Goal: Transaction & Acquisition: Purchase product/service

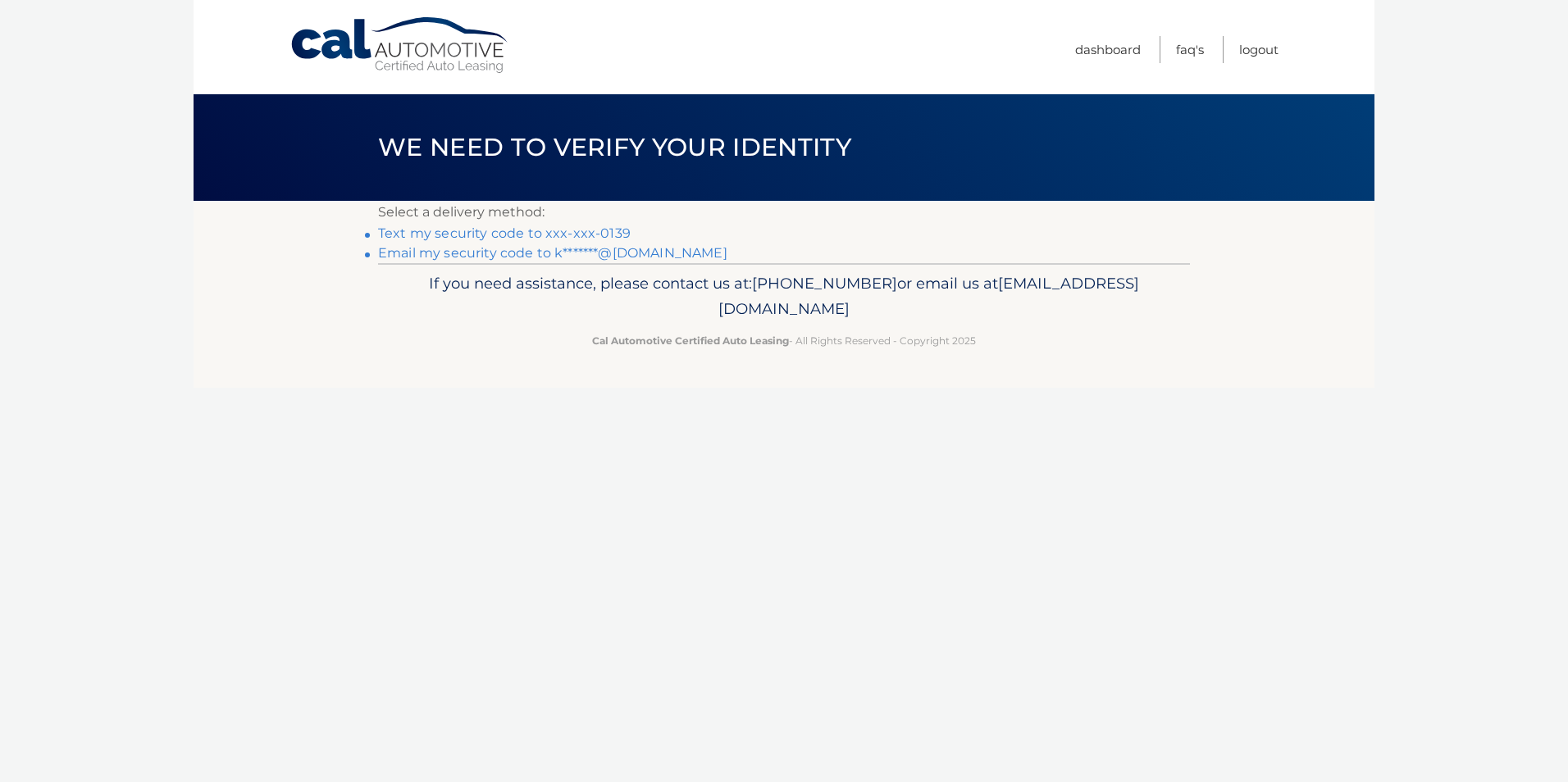
click at [467, 230] on link "Text my security code to xxx-xxx-0139" at bounding box center [504, 233] width 253 height 15
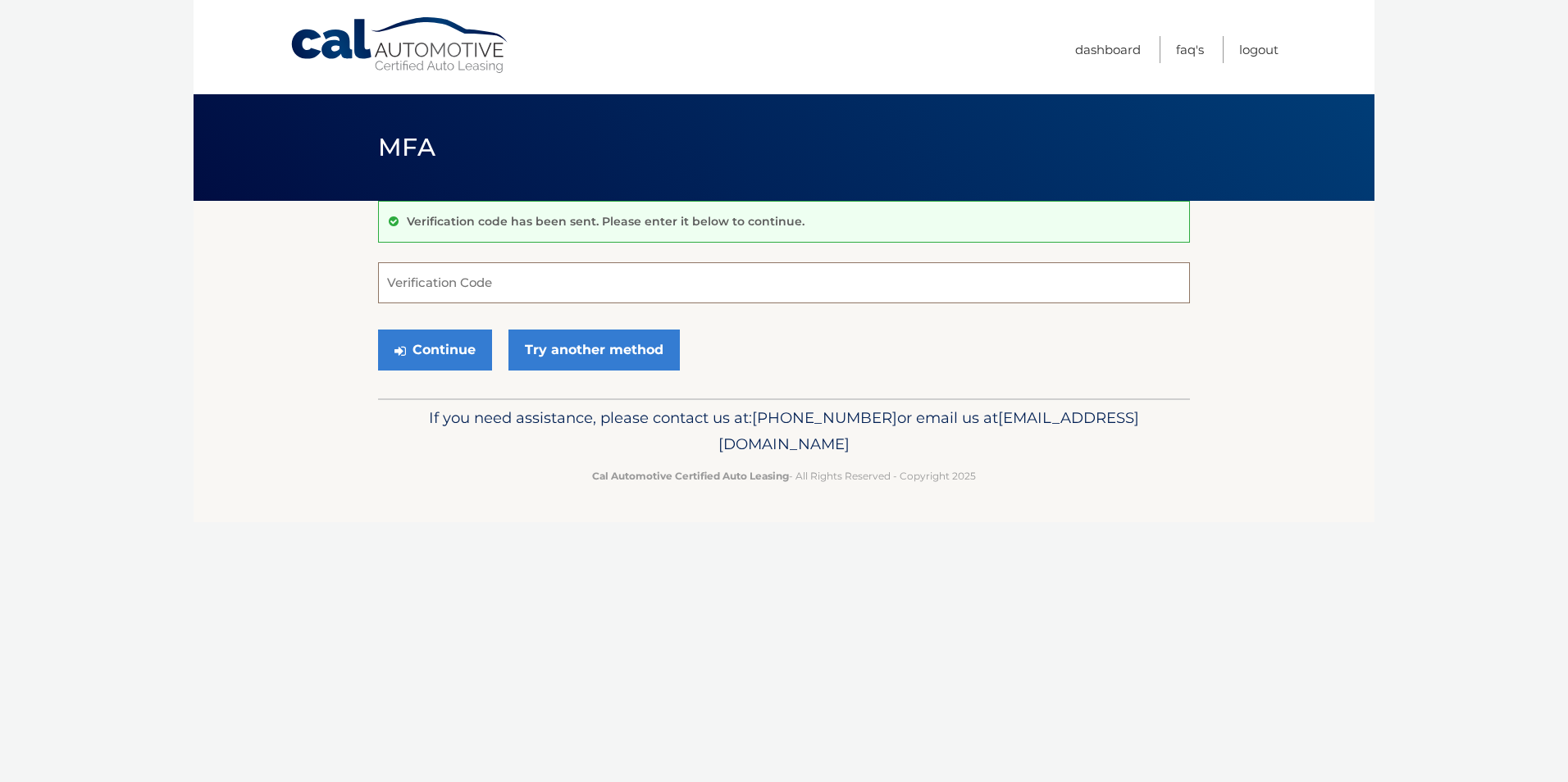
click at [474, 284] on input "Verification Code" at bounding box center [783, 283] width 811 height 41
type input "1905014"
click at [426, 345] on button "Continue" at bounding box center [435, 350] width 114 height 41
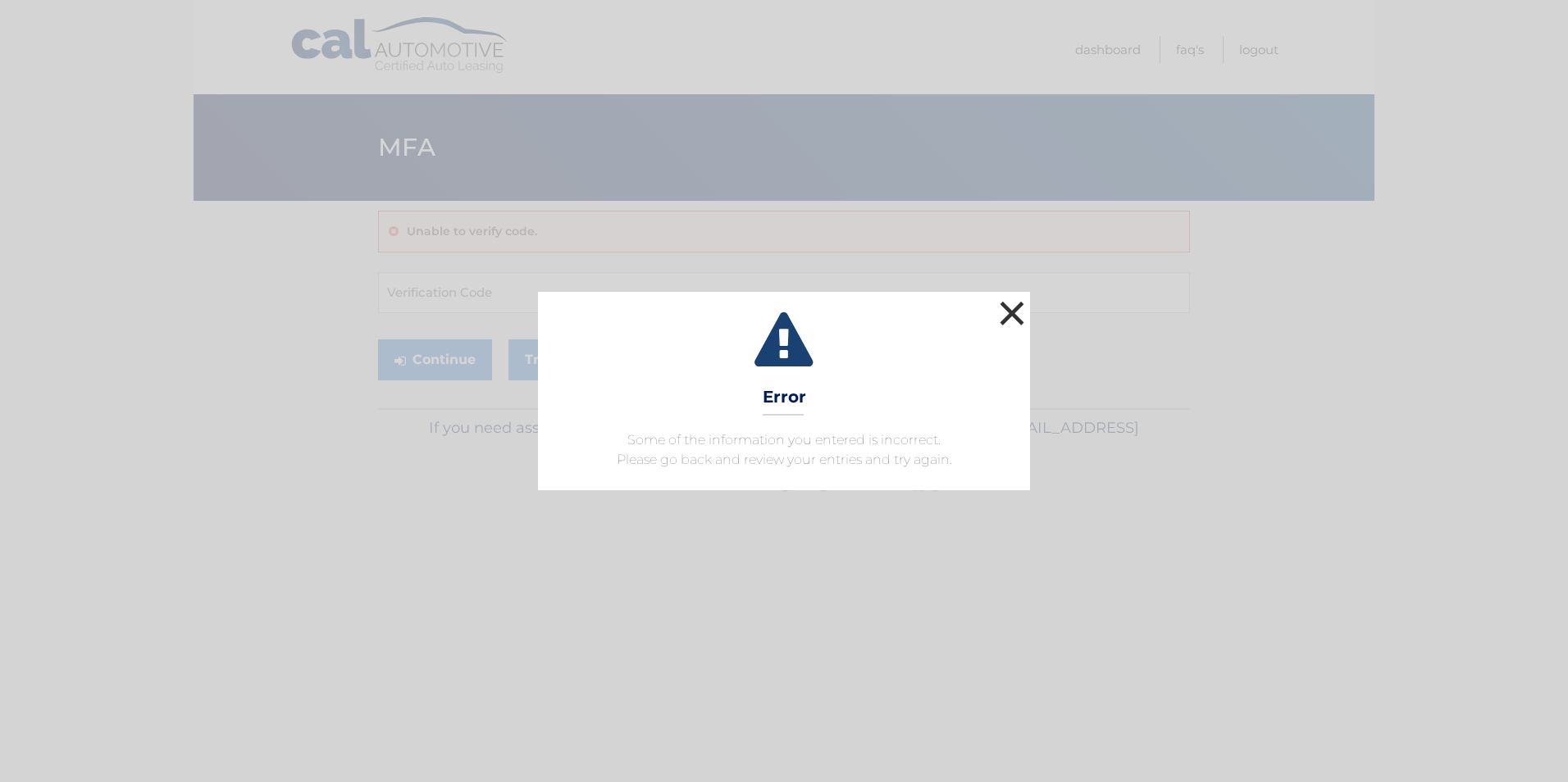
click at [1020, 318] on button "×" at bounding box center [1012, 313] width 32 height 32
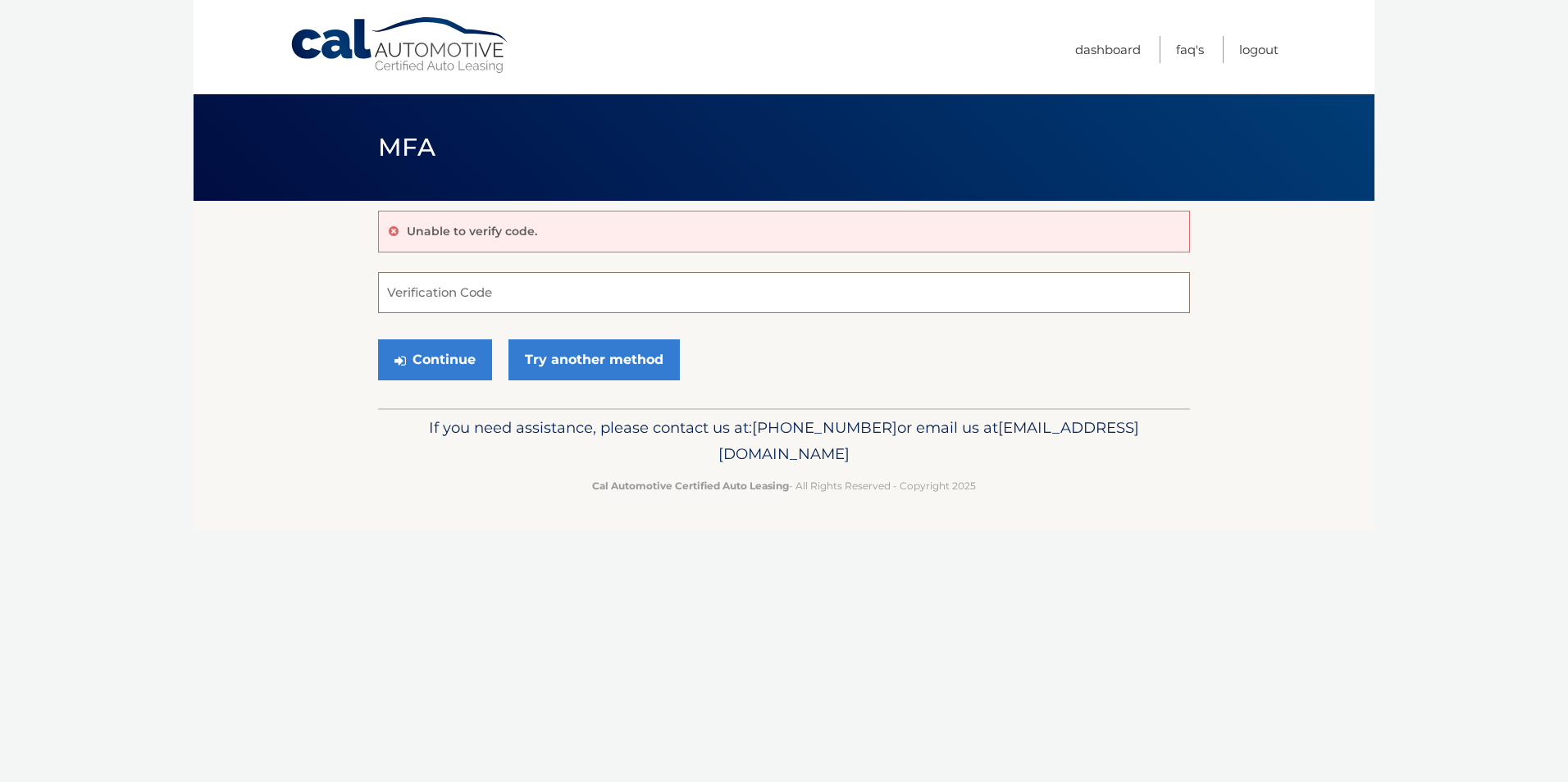
click at [517, 290] on input "Verification Code" at bounding box center [783, 293] width 811 height 41
type input "195014"
click at [443, 362] on button "Continue" at bounding box center [435, 360] width 114 height 41
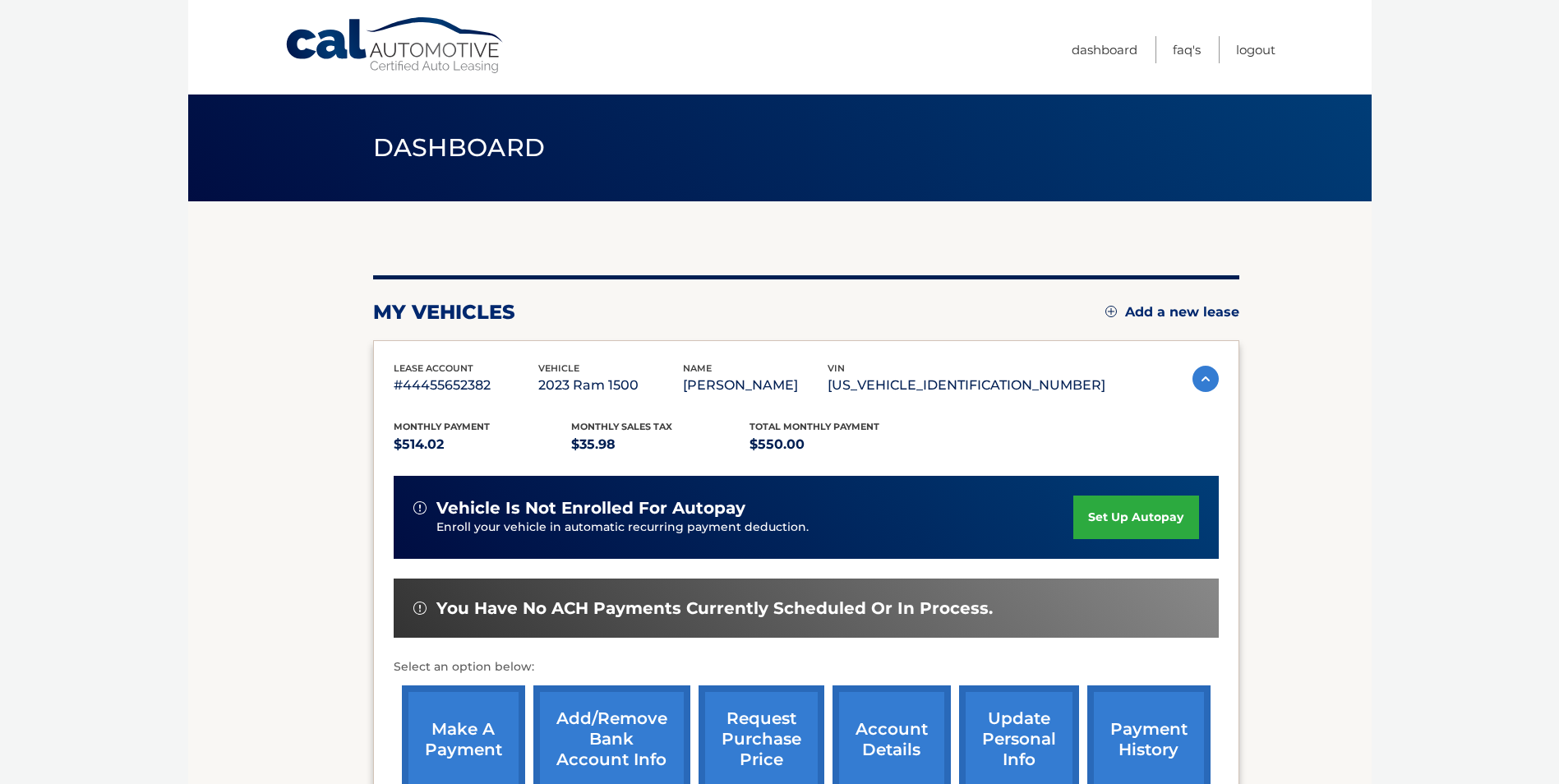
scroll to position [212, 0]
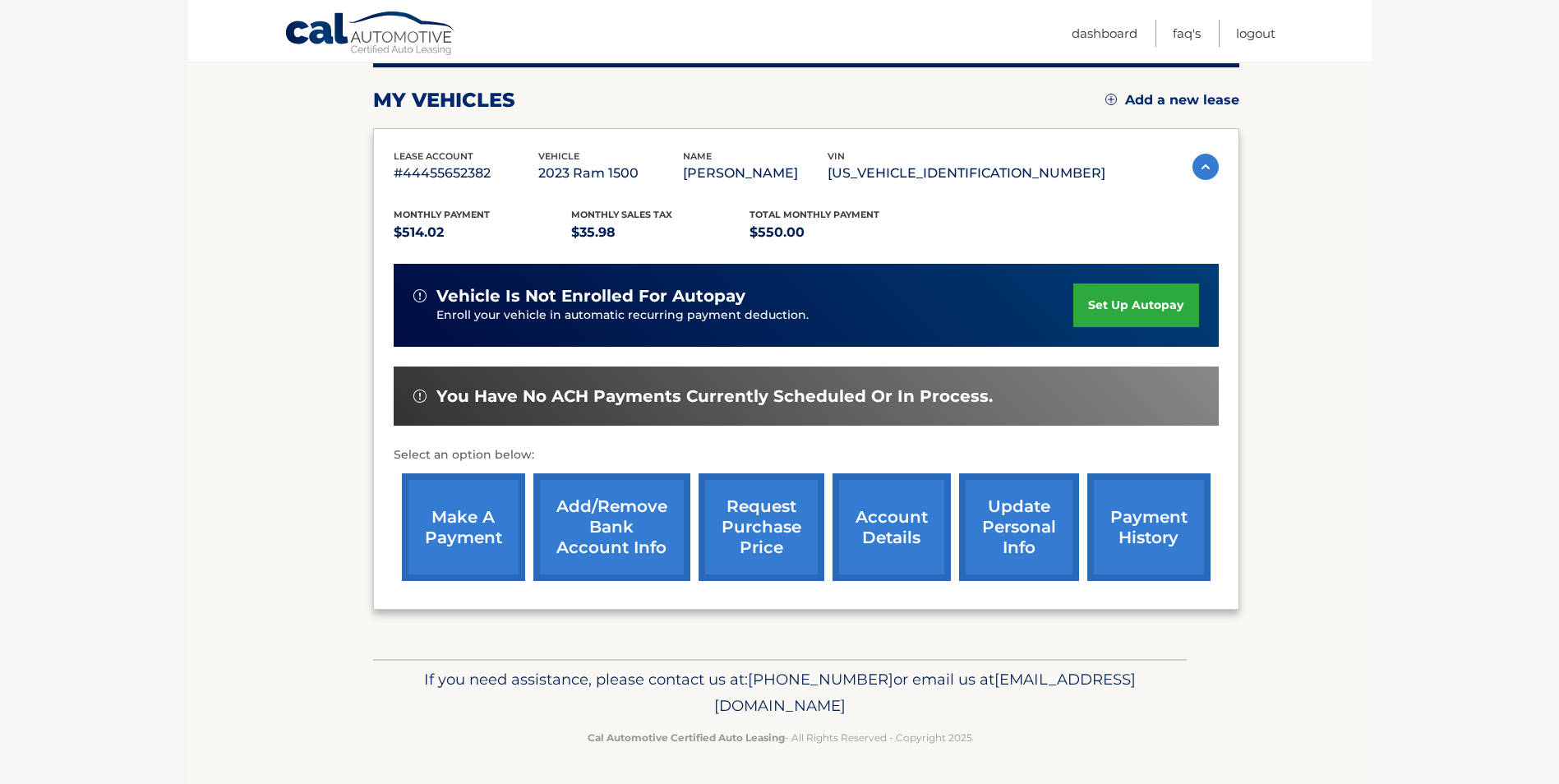
click at [468, 507] on link "make a payment" at bounding box center [464, 528] width 123 height 108
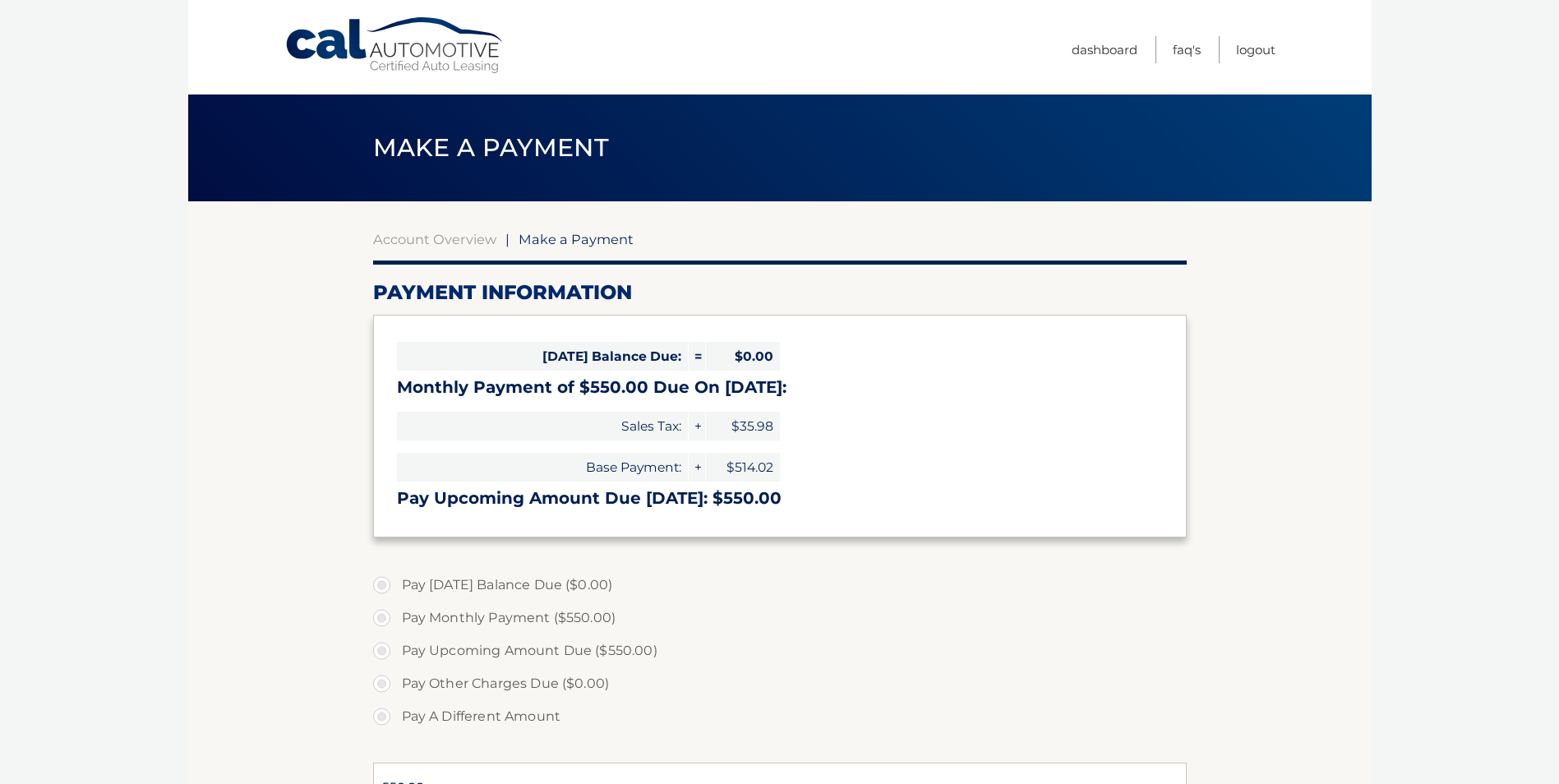
select select "Y2VhNTliYzYtNjA0OS00YzkzLWJmMjQtYzM1NjcwOTZhOTA1"
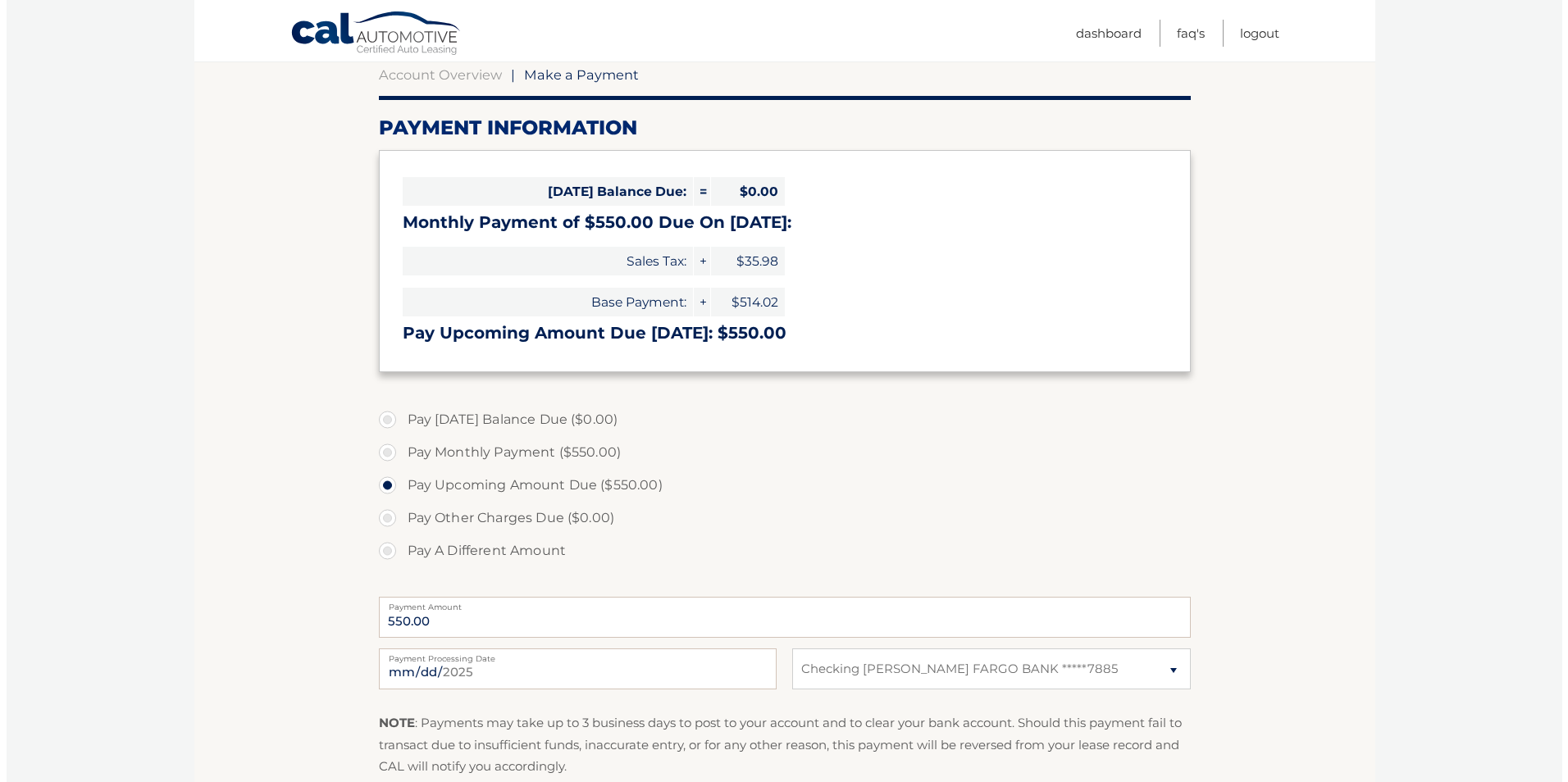
scroll to position [327, 0]
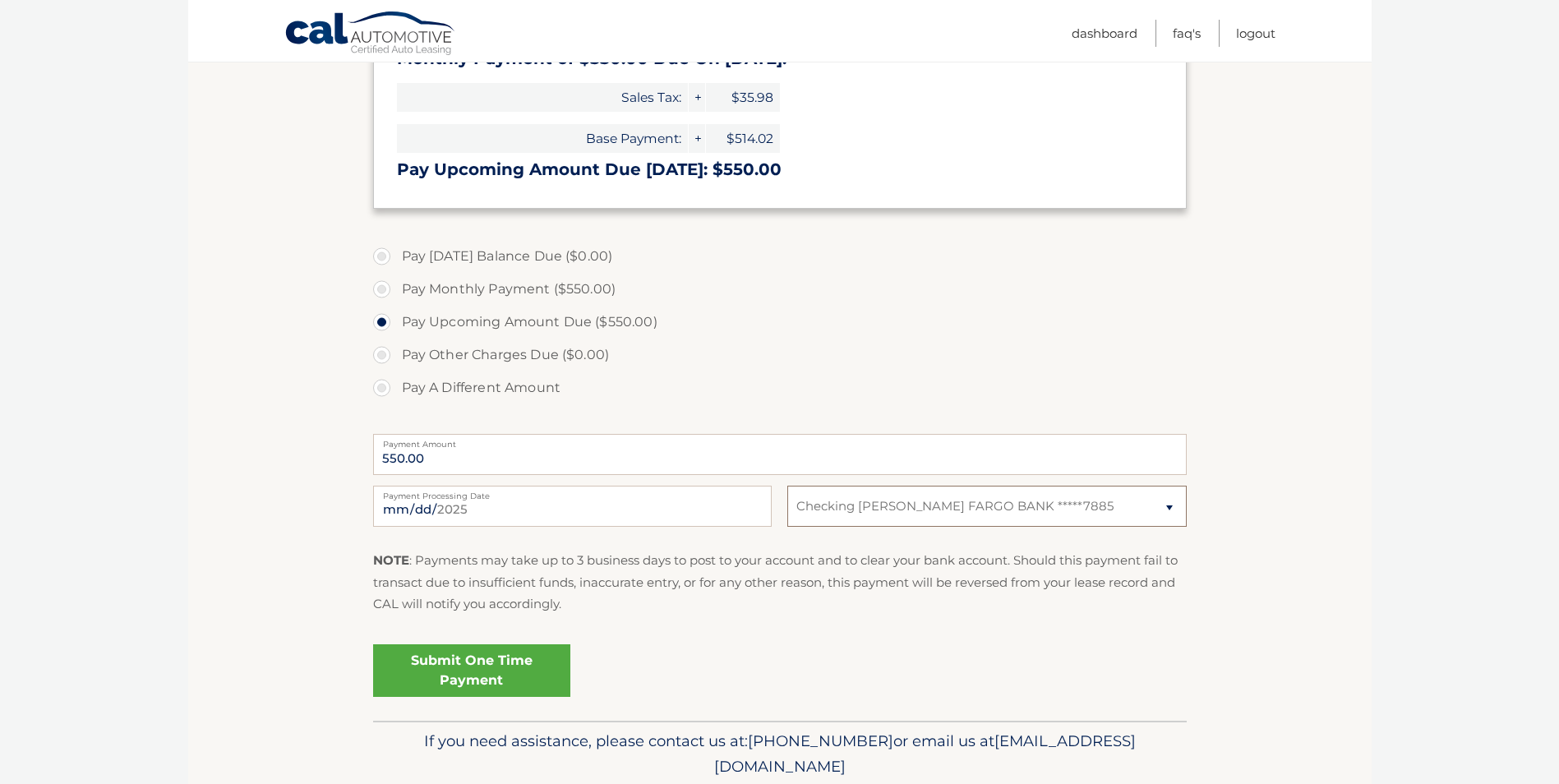
click at [1169, 505] on select "Select Bank Account Checking [PERSON_NAME] FARGO BANK *****7885" at bounding box center [987, 506] width 399 height 41
click at [472, 660] on link "Submit One Time Payment" at bounding box center [471, 670] width 198 height 53
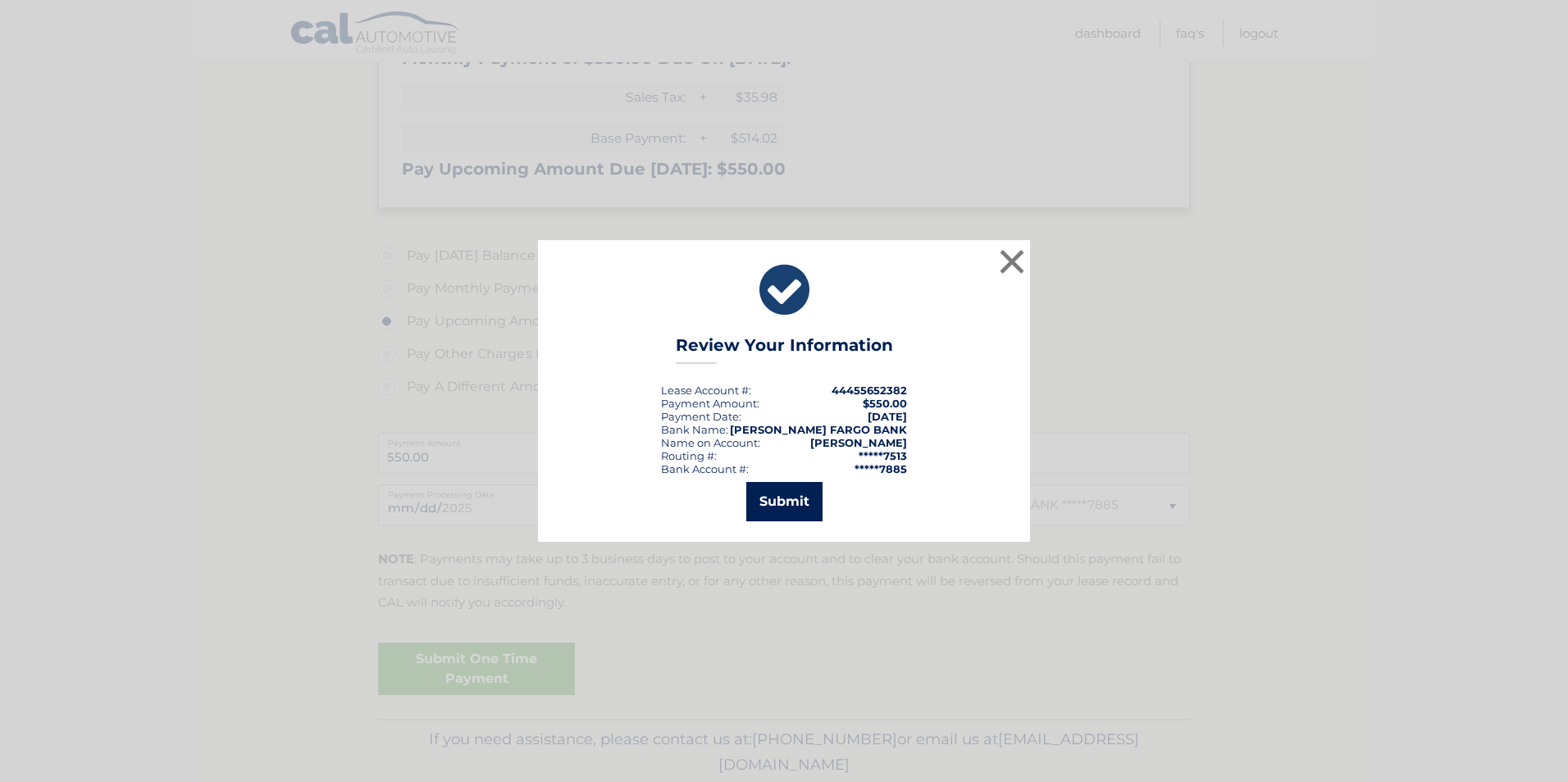
click at [774, 501] on button "Submit" at bounding box center [784, 501] width 76 height 39
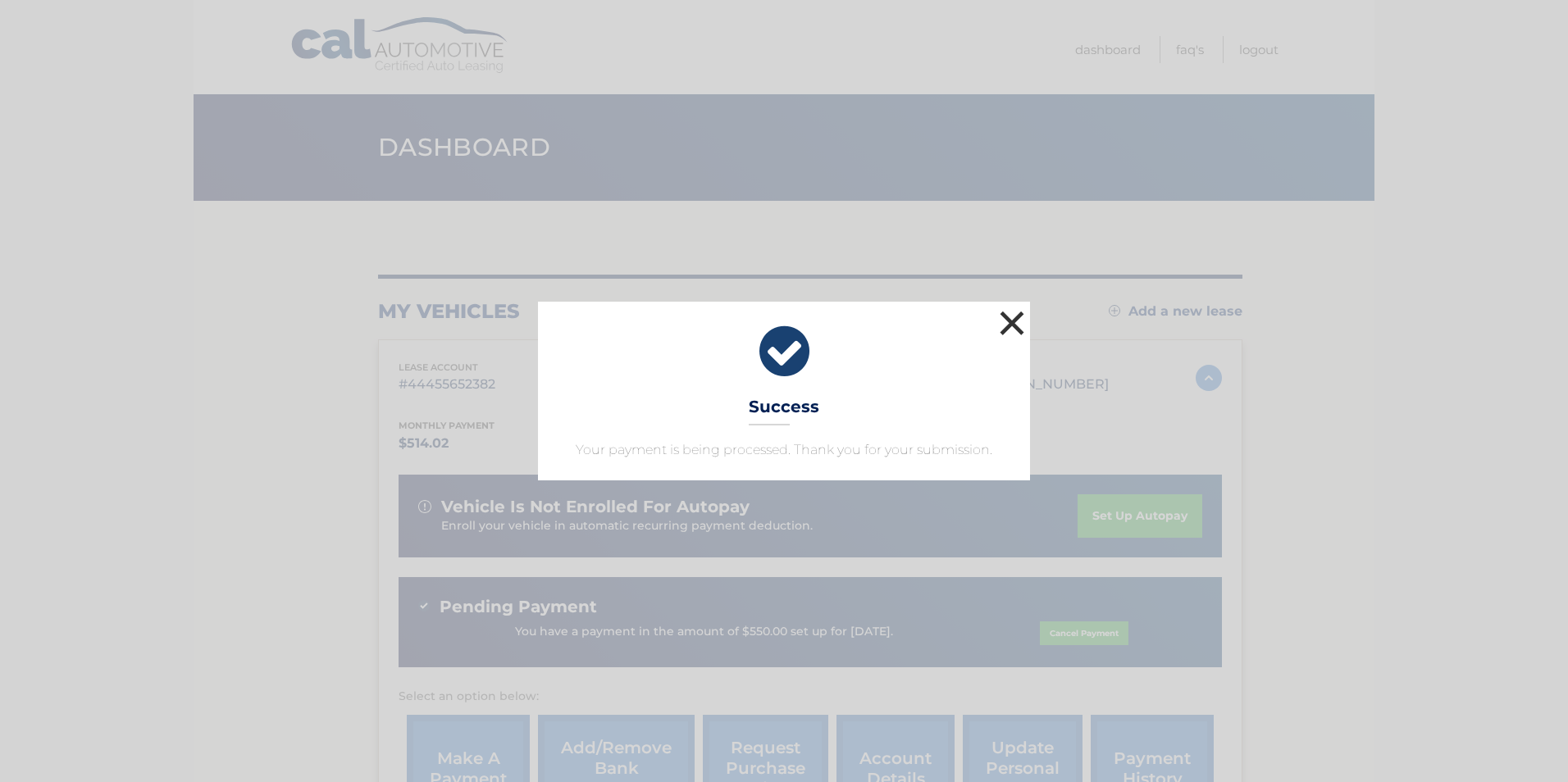
click at [1018, 318] on button "×" at bounding box center [1012, 322] width 32 height 32
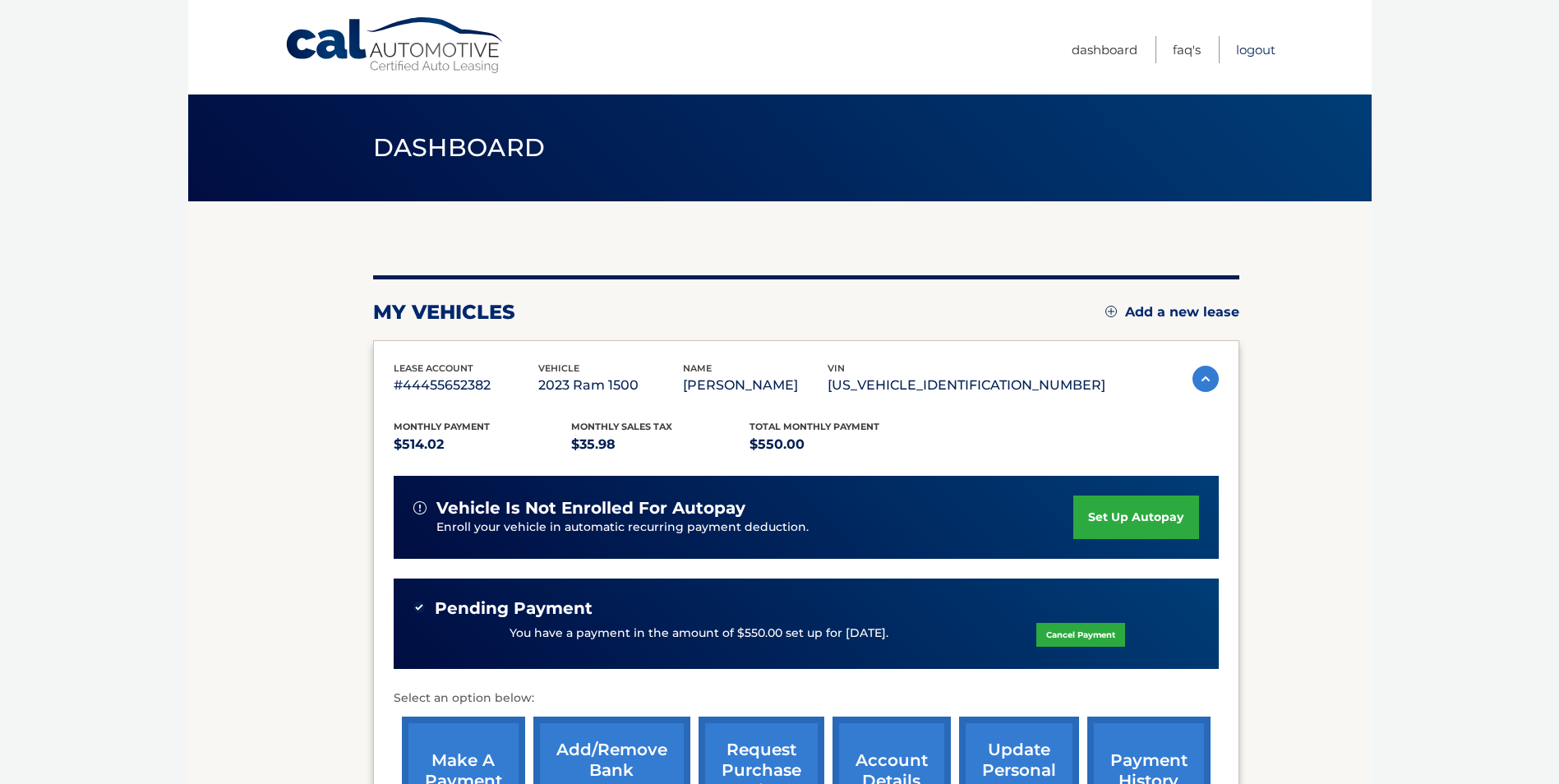
click at [1255, 50] on link "Logout" at bounding box center [1255, 50] width 39 height 27
